Goal: Transaction & Acquisition: Purchase product/service

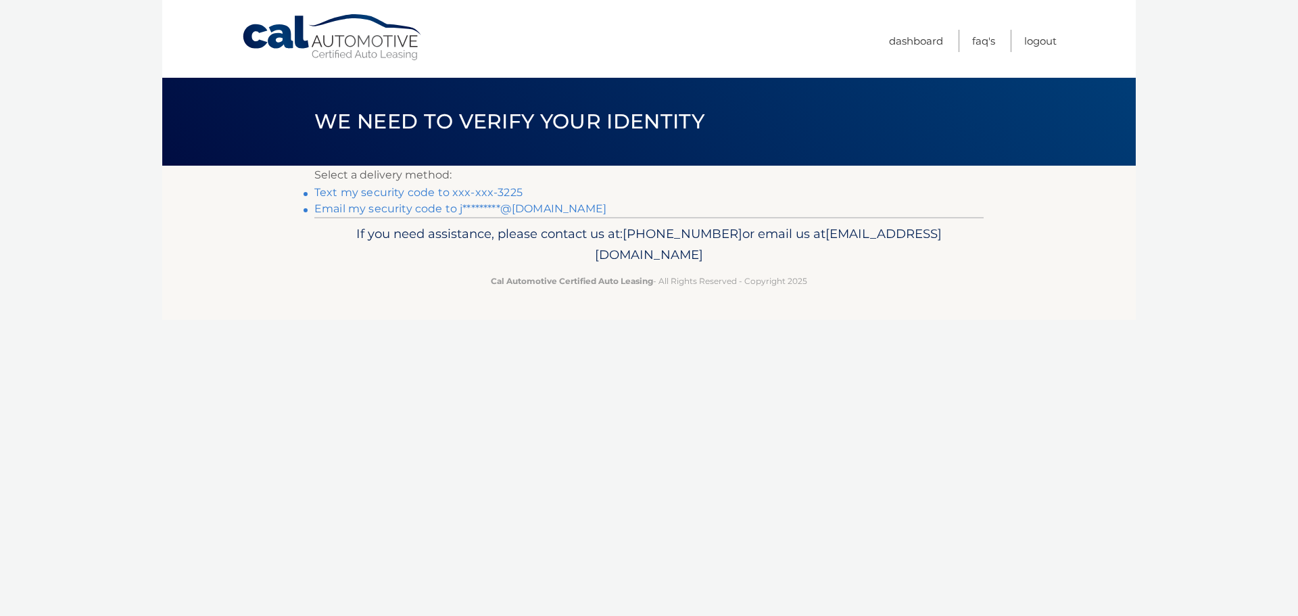
click at [486, 193] on link "Text my security code to xxx-xxx-3225" at bounding box center [418, 192] width 208 height 13
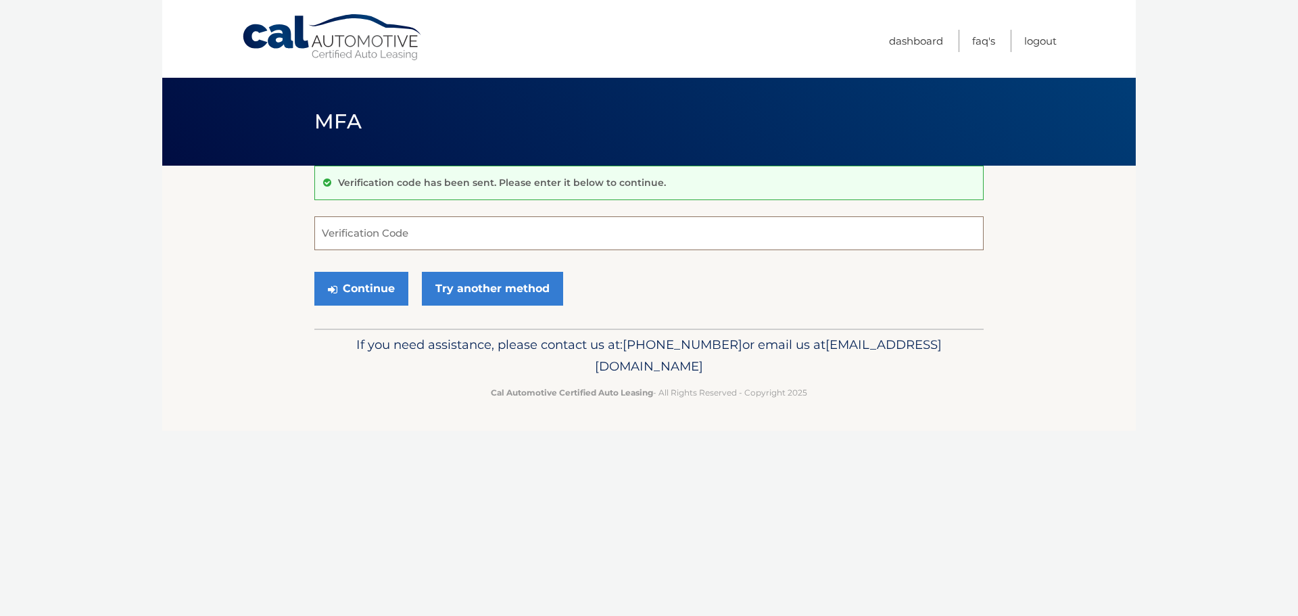
click at [437, 226] on input "Verification Code" at bounding box center [648, 233] width 669 height 34
click at [377, 235] on input "Verification Code" at bounding box center [648, 233] width 669 height 34
type input "389327"
click at [363, 285] on button "Continue" at bounding box center [361, 289] width 94 height 34
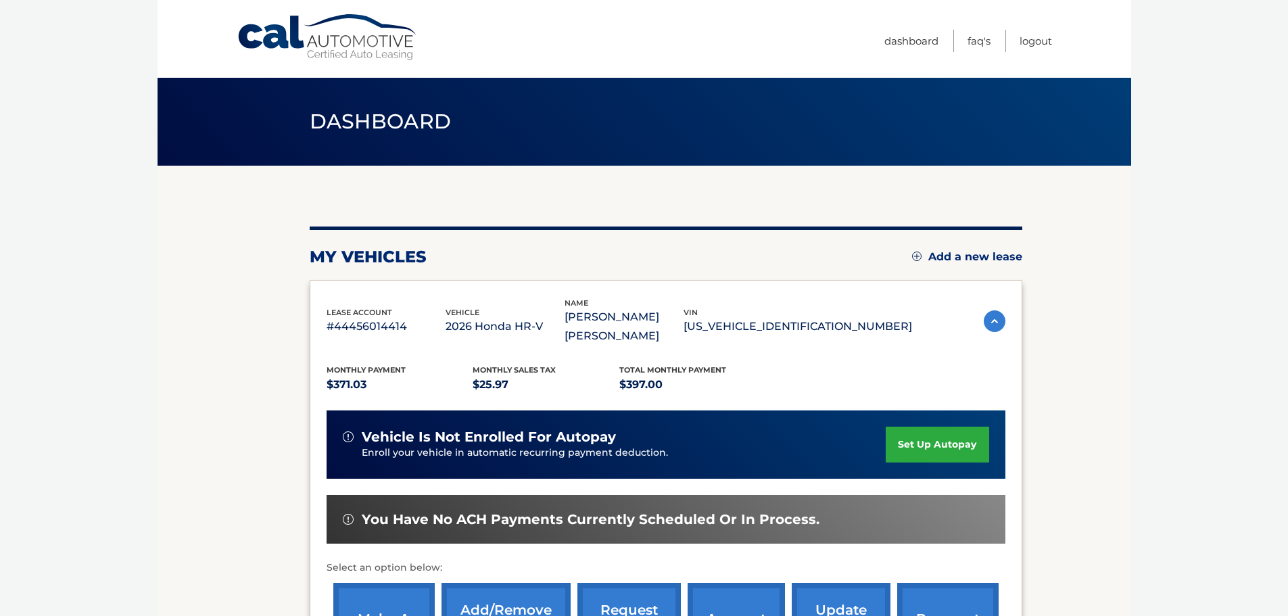
scroll to position [68, 0]
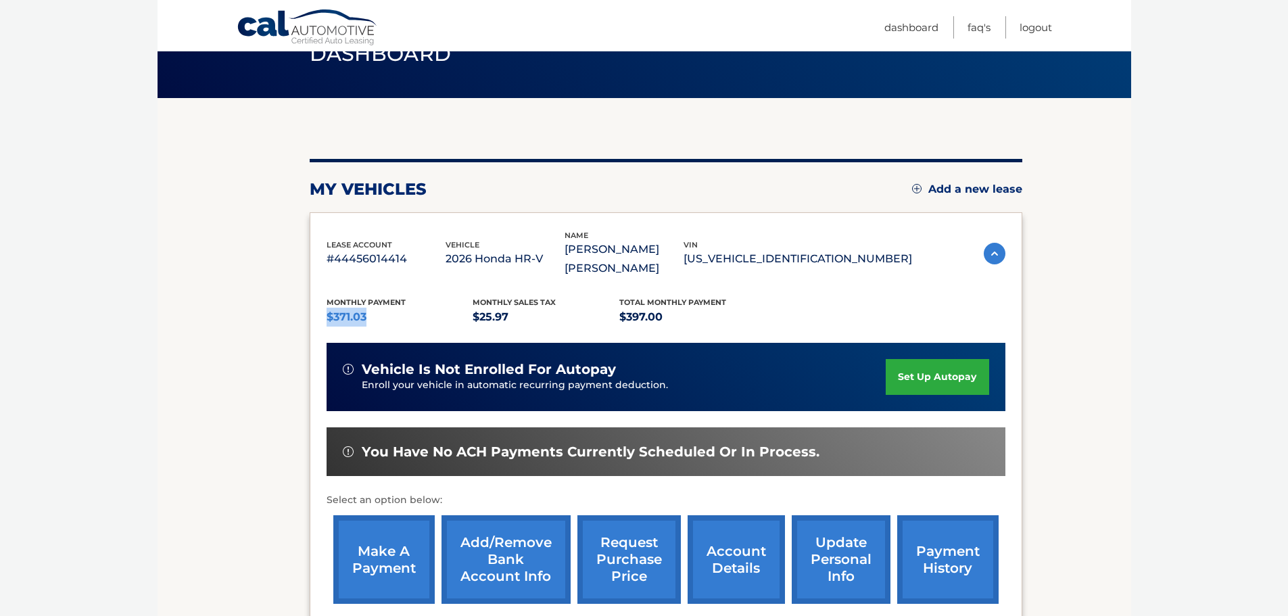
drag, startPoint x: 325, startPoint y: 316, endPoint x: 384, endPoint y: 320, distance: 58.9
click at [384, 320] on div "lease account #44456014414 vehicle 2026 Honda HR-V name [PERSON_NAME] [PERSON_N…" at bounding box center [666, 420] width 713 height 416
click at [830, 295] on div "Monthly Payment $371.03 Monthly sales Tax $25.97 Total Monthly Payment $397.00 …" at bounding box center [666, 444] width 679 height 333
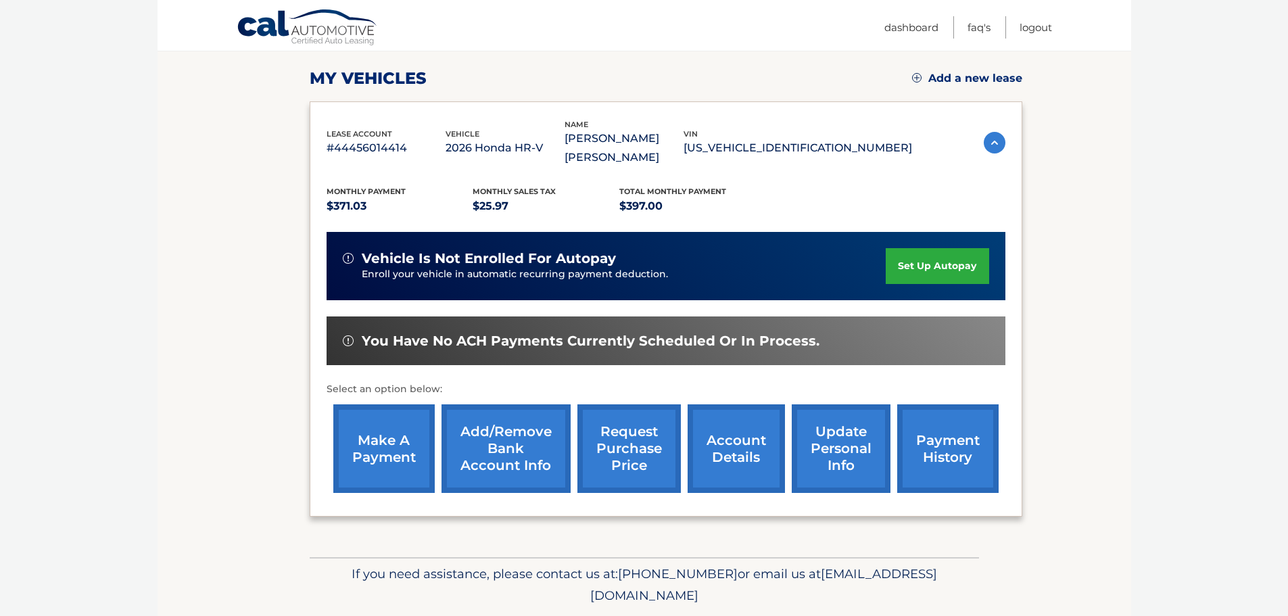
scroll to position [155, 0]
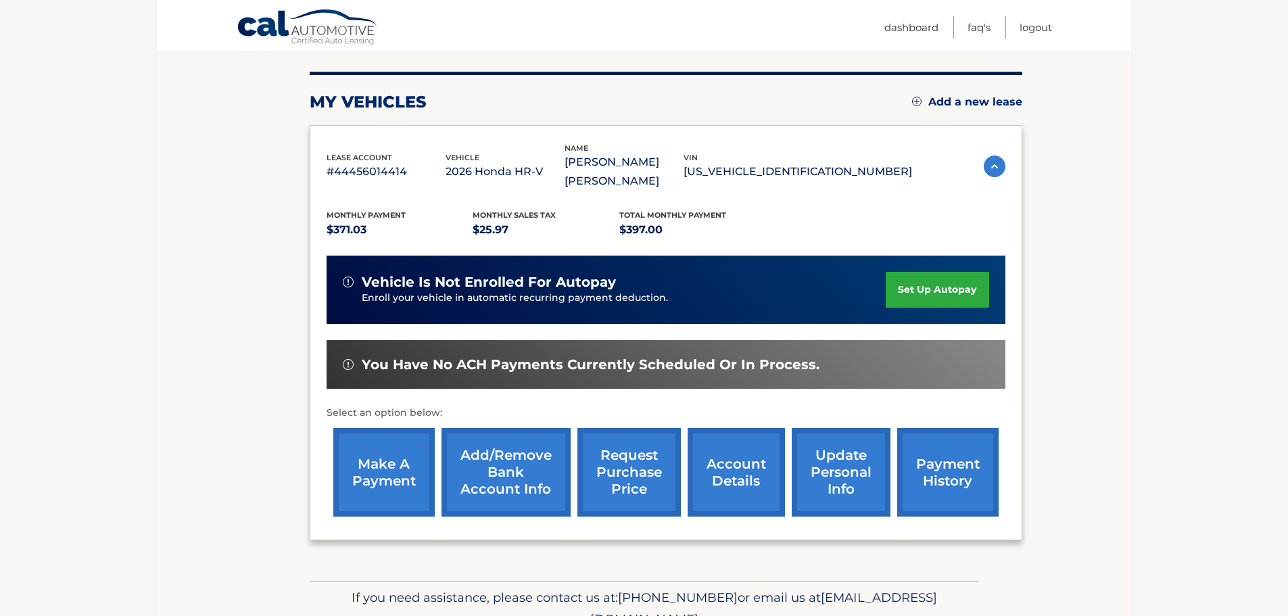
click at [517, 481] on link "Add/Remove bank account info" at bounding box center [506, 472] width 129 height 89
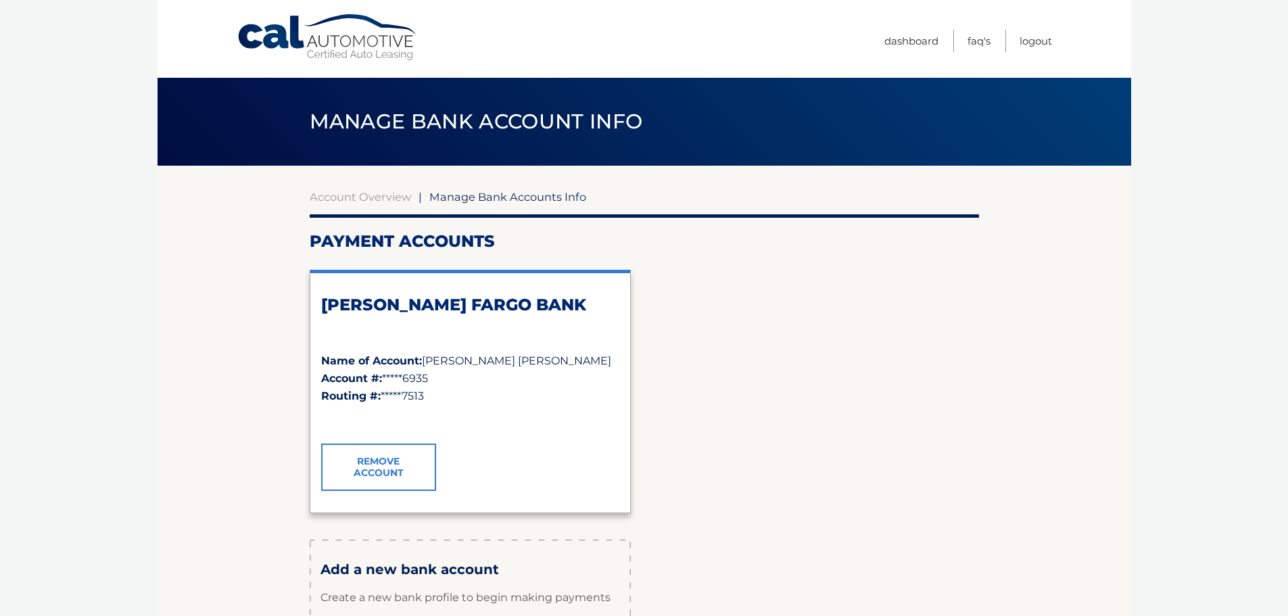
click at [383, 124] on span "Manage Bank Account Info" at bounding box center [476, 121] width 333 height 25
click at [371, 196] on link "Account Overview" at bounding box center [360, 197] width 101 height 14
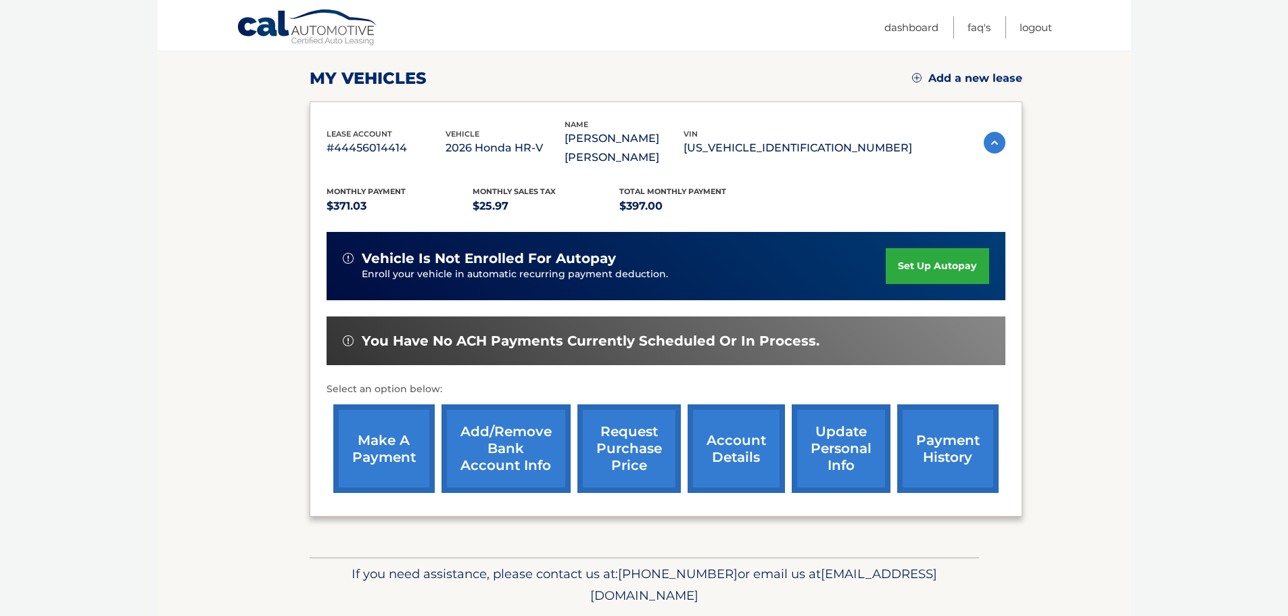
scroll to position [203, 0]
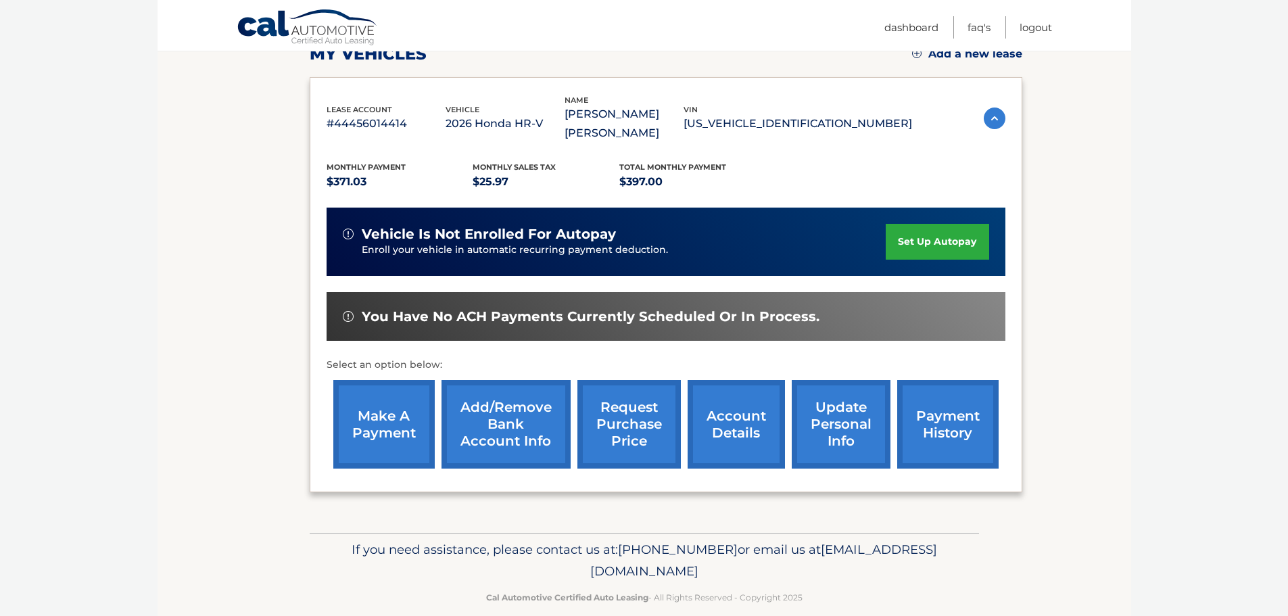
click at [381, 436] on link "make a payment" at bounding box center [383, 424] width 101 height 89
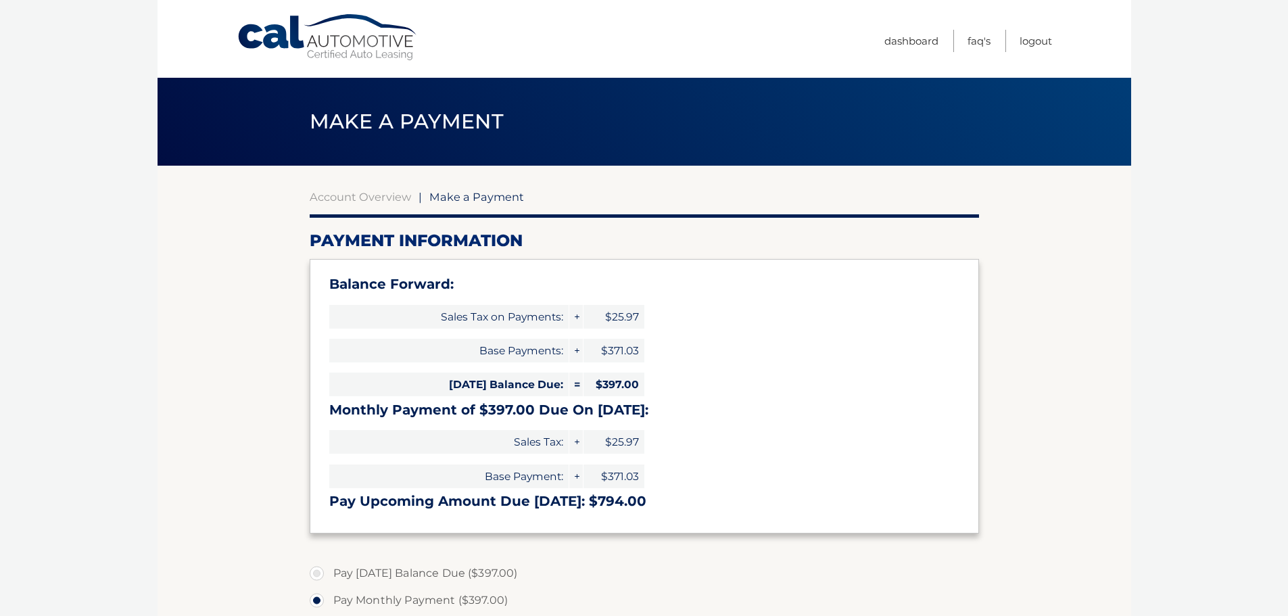
select select "ZTYwNDc5NDYtMDQxZi00MzJjLTgzNzgtZmMzMzE5MzVmNWI0"
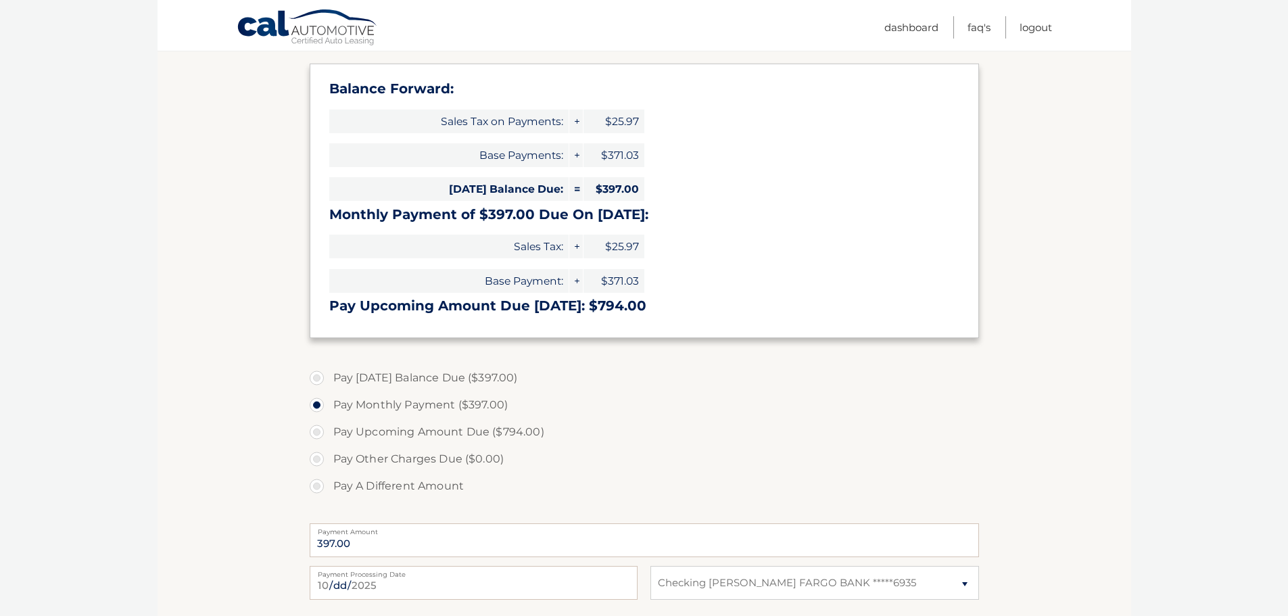
scroll to position [203, 0]
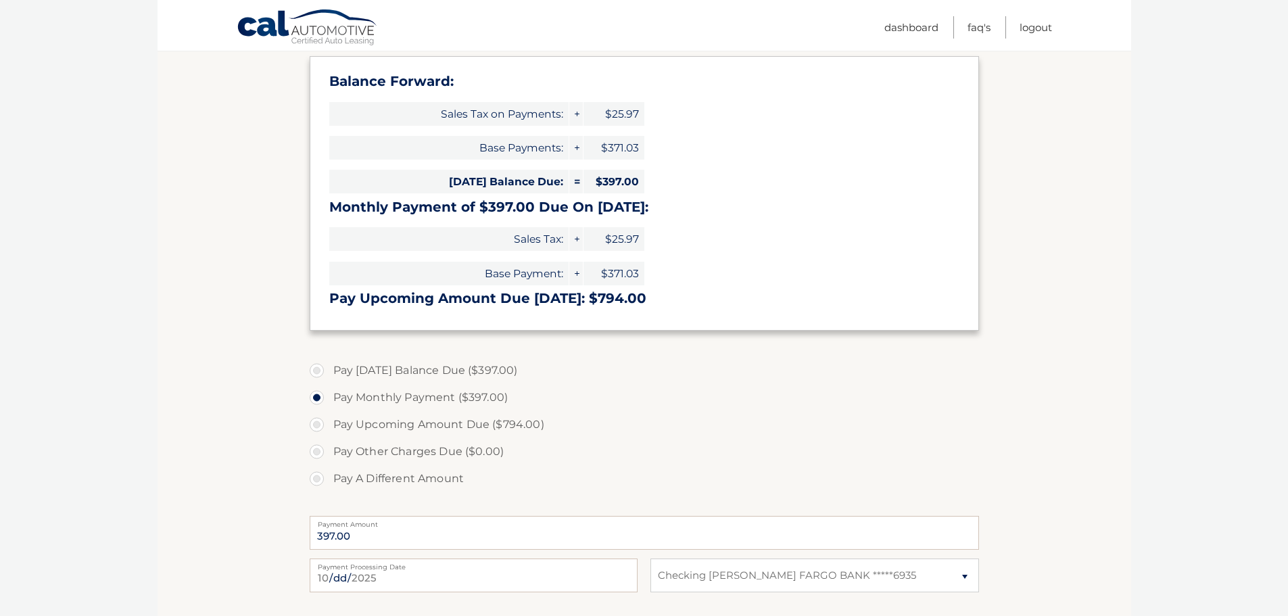
click at [316, 371] on label "Pay Today's Balance Due ($397.00)" at bounding box center [644, 370] width 669 height 27
click at [316, 371] on input "Pay Today's Balance Due ($397.00)" at bounding box center [322, 368] width 14 height 22
radio input "true"
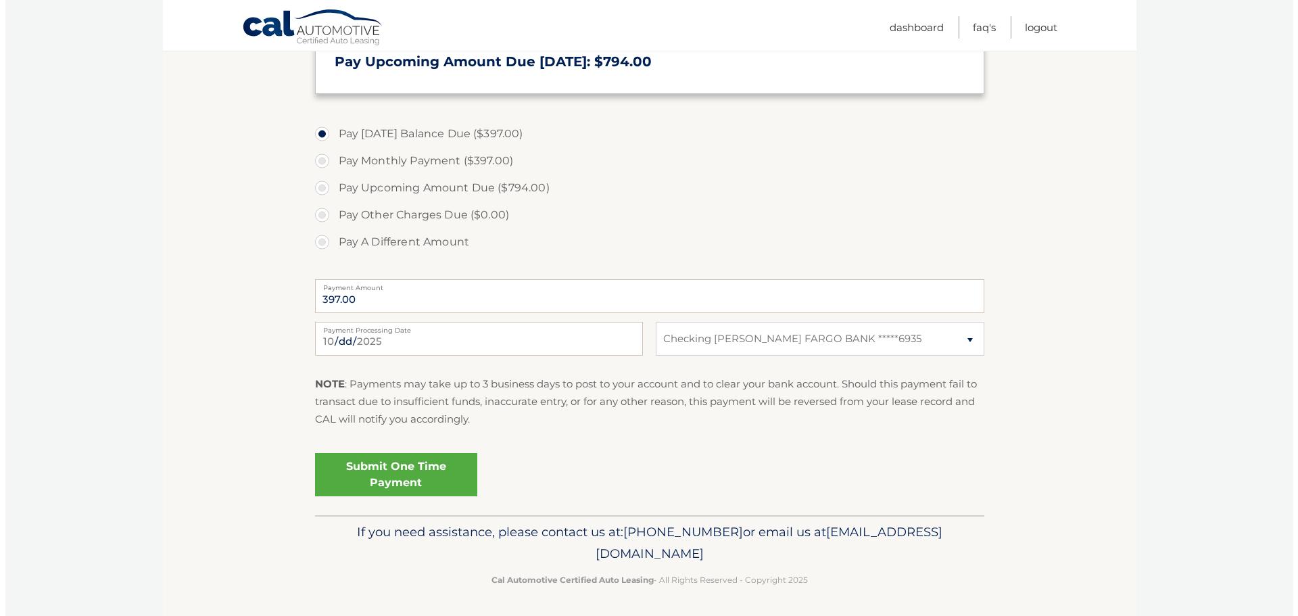
scroll to position [442, 0]
click at [385, 469] on link "Submit One Time Payment" at bounding box center [391, 472] width 162 height 43
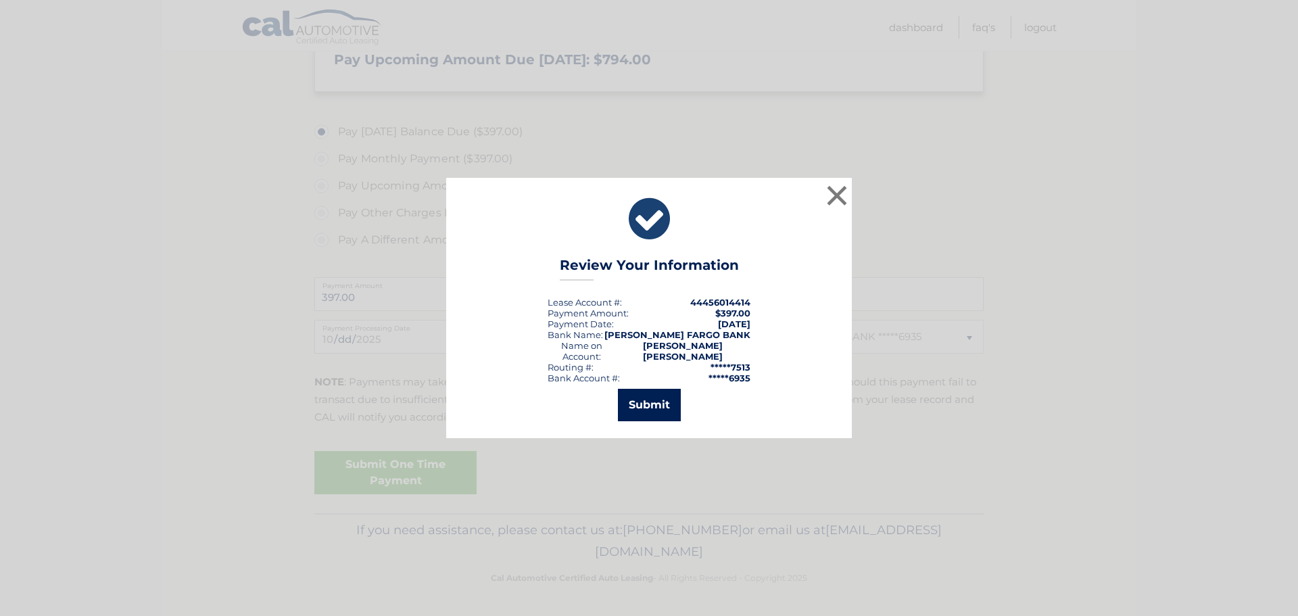
click at [654, 395] on button "Submit" at bounding box center [649, 405] width 63 height 32
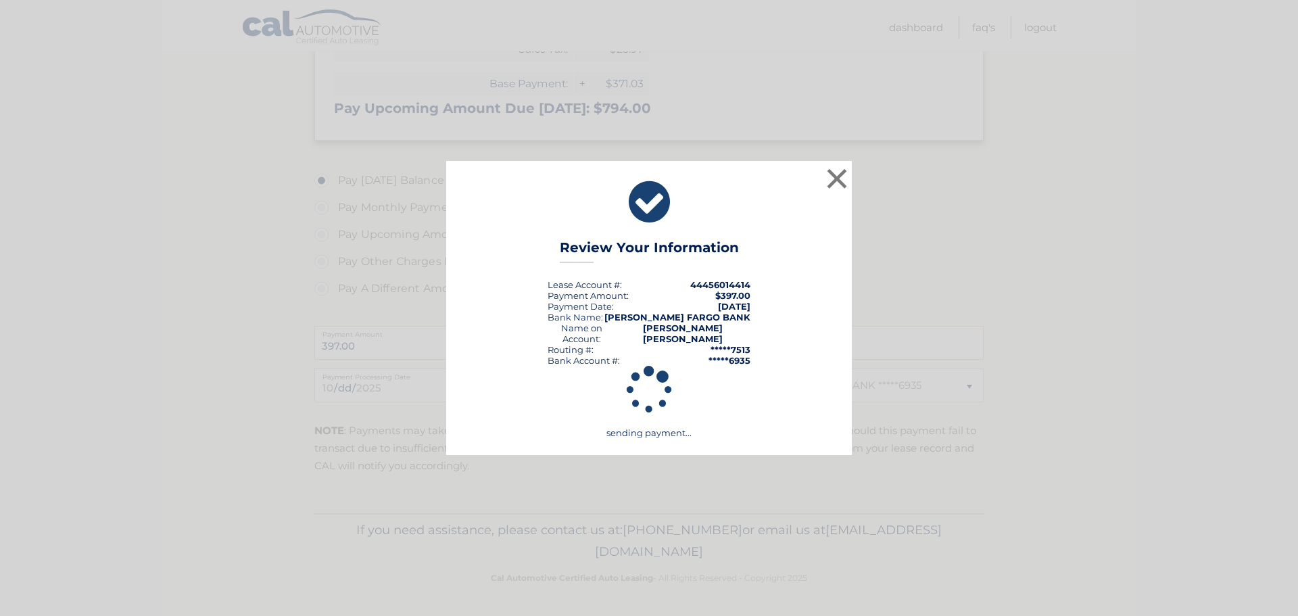
scroll to position [393, 0]
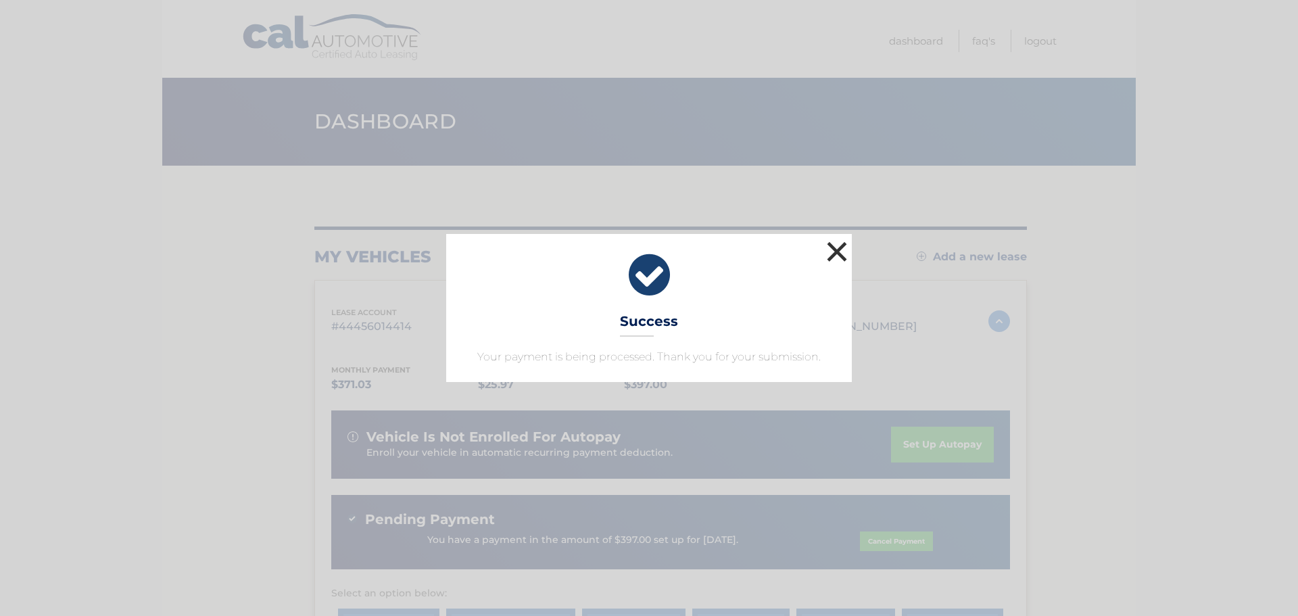
click at [834, 247] on button "×" at bounding box center [837, 251] width 27 height 27
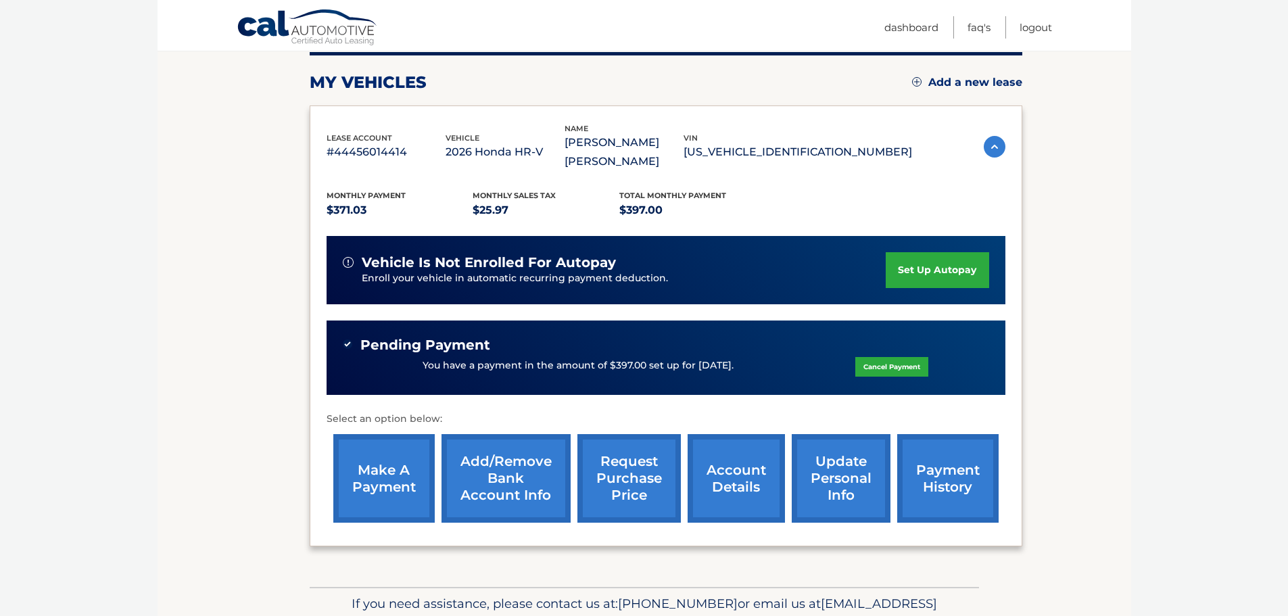
scroll to position [203, 0]
